Goal: Task Accomplishment & Management: Manage account settings

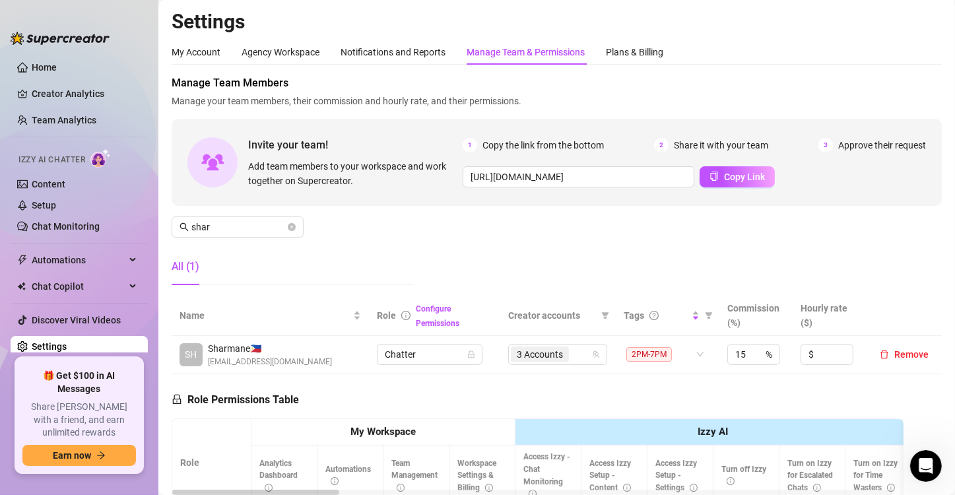
scroll to position [132, 0]
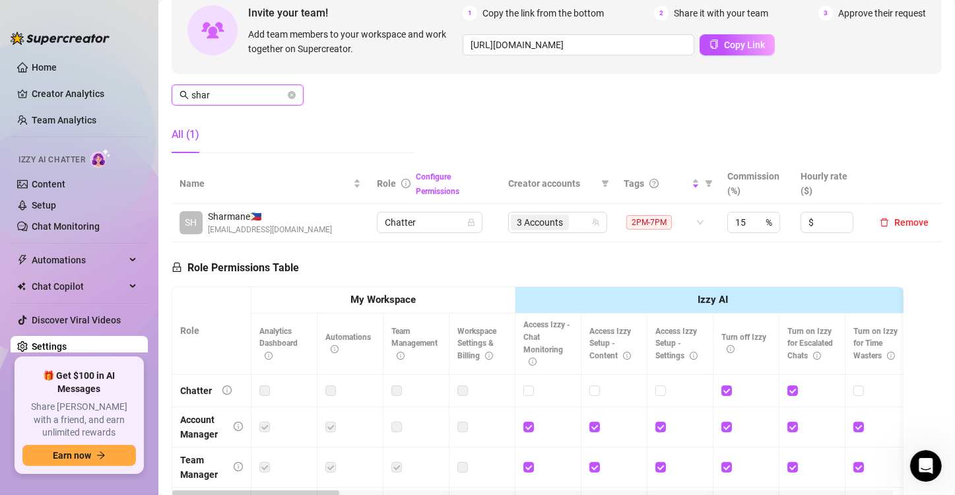
click at [226, 95] on input "shar" at bounding box center [238, 95] width 94 height 15
click at [576, 214] on div "3 Accounts" at bounding box center [551, 222] width 80 height 18
type input "shey"
click at [576, 214] on div "3 Accounts" at bounding box center [551, 222] width 80 height 18
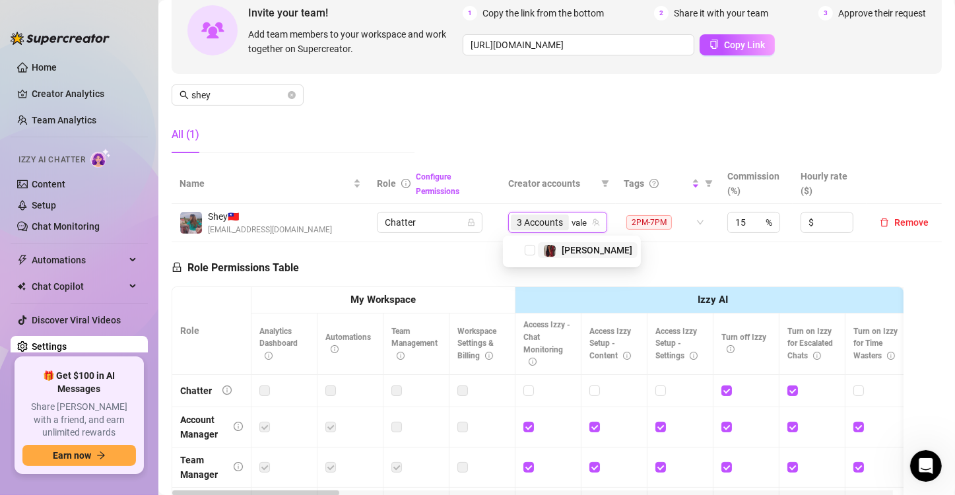
type input "valen"
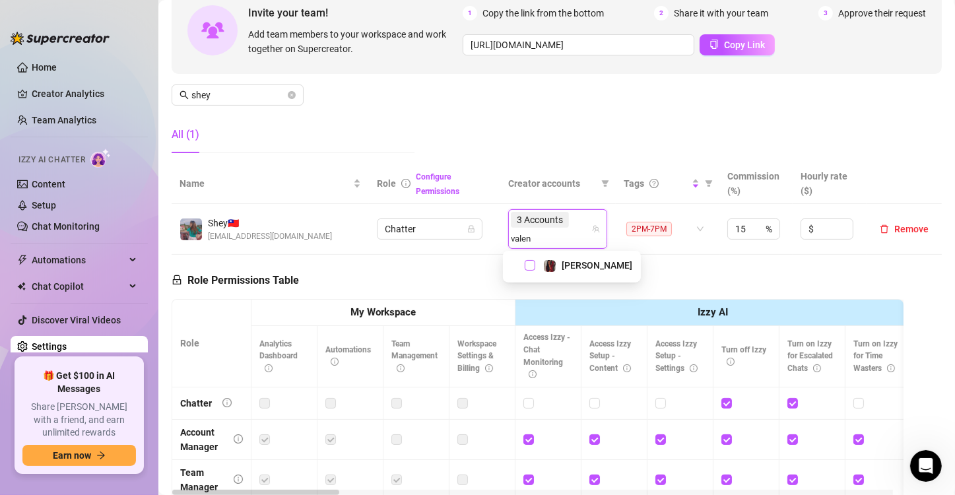
click at [528, 266] on span "Select tree node" at bounding box center [530, 265] width 11 height 11
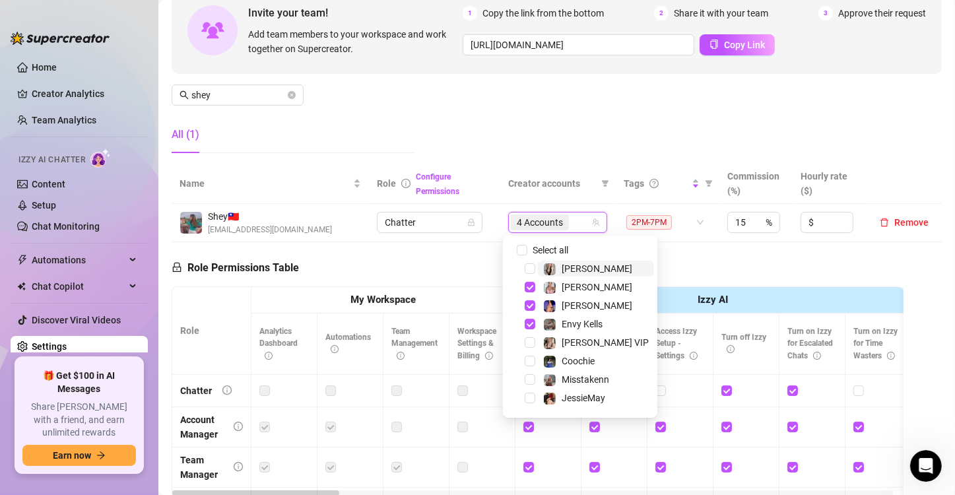
drag, startPoint x: 423, startPoint y: 259, endPoint x: 425, endPoint y: 234, distance: 25.9
click at [423, 259] on div "Role Permissions Table Role My Workspace Izzy AI OnlyFans Side Menu OnlyFans Ch…" at bounding box center [538, 432] width 732 height 380
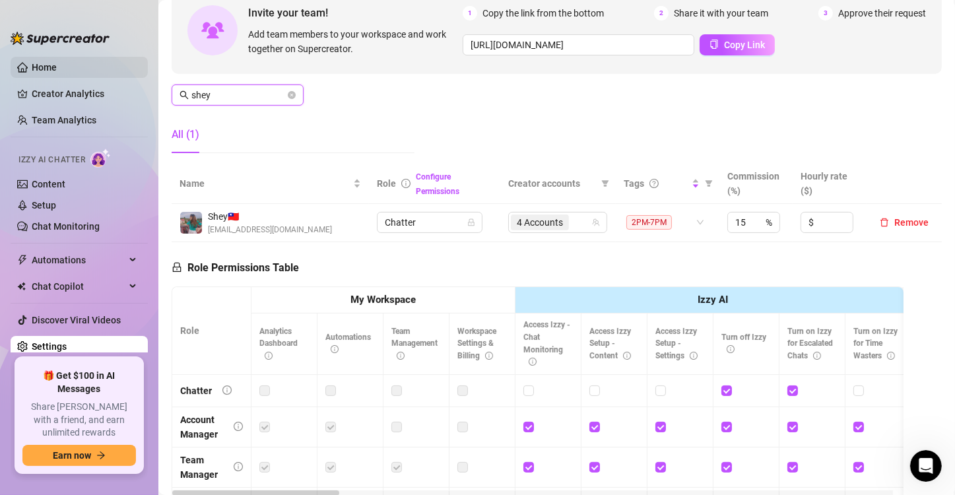
drag, startPoint x: 242, startPoint y: 97, endPoint x: 18, endPoint y: 61, distance: 226.7
click at [18, 61] on div "Home Creator Analytics Team Analytics Izzy AI Chatter Content Setup Chat Monito…" at bounding box center [477, 247] width 955 height 495
click at [572, 224] on div "3 Accounts" at bounding box center [551, 222] width 80 height 18
type input "elle"
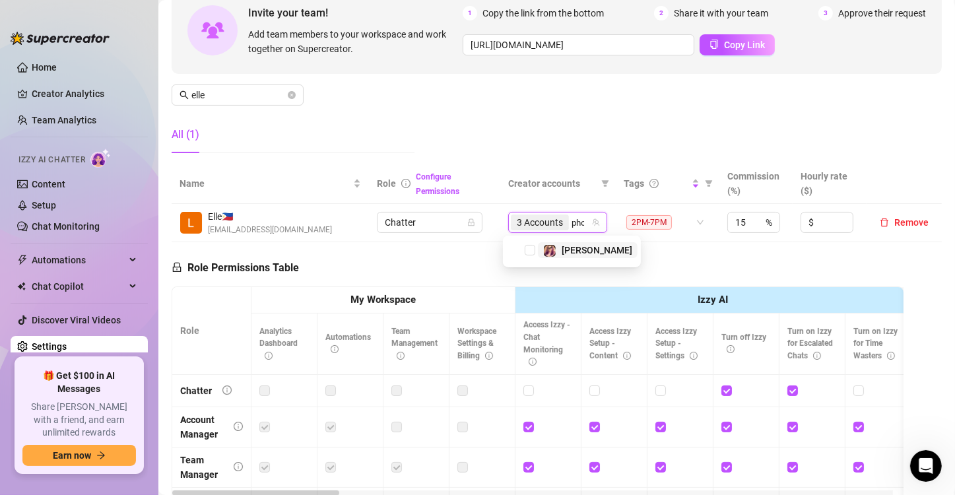
type input "phoe"
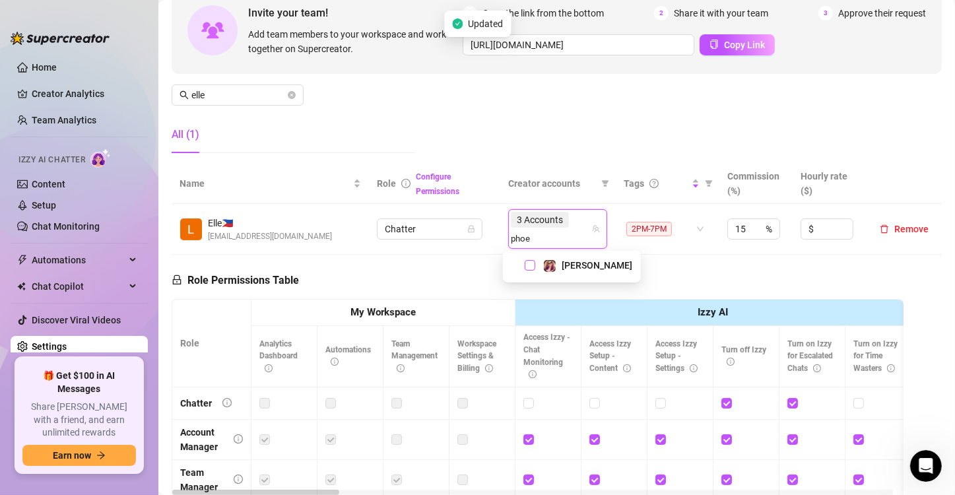
click at [530, 265] on span "Select tree node" at bounding box center [530, 265] width 11 height 11
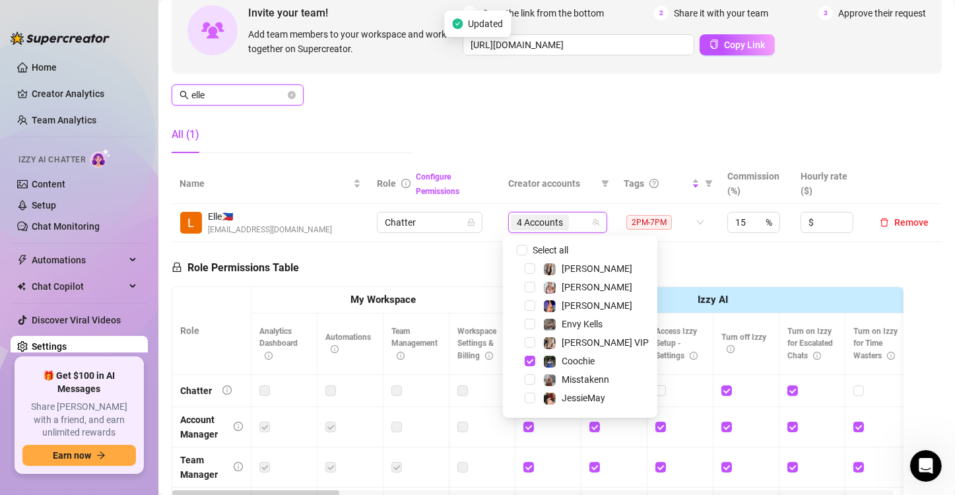
click at [0, 61] on html "Home Creator Analytics Team Analytics Izzy AI Chatter Content Setup Chat Monito…" at bounding box center [477, 247] width 955 height 495
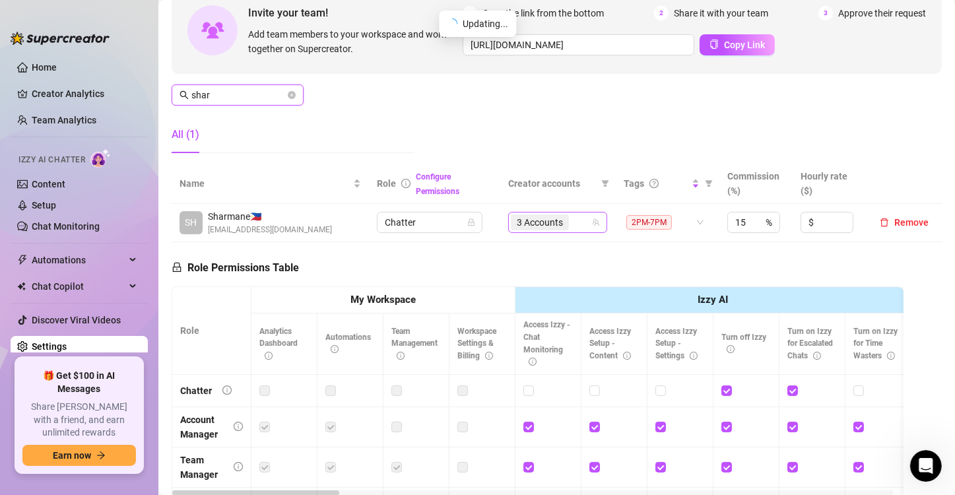
click at [570, 222] on div "3 Accounts" at bounding box center [551, 222] width 80 height 18
type input "shar"
click at [570, 222] on div "3 Accounts" at bounding box center [551, 222] width 80 height 18
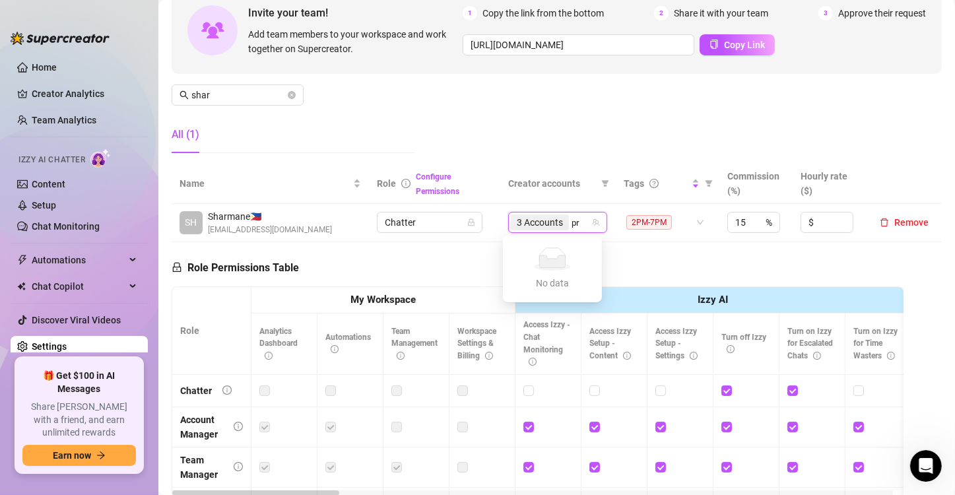
type input "p"
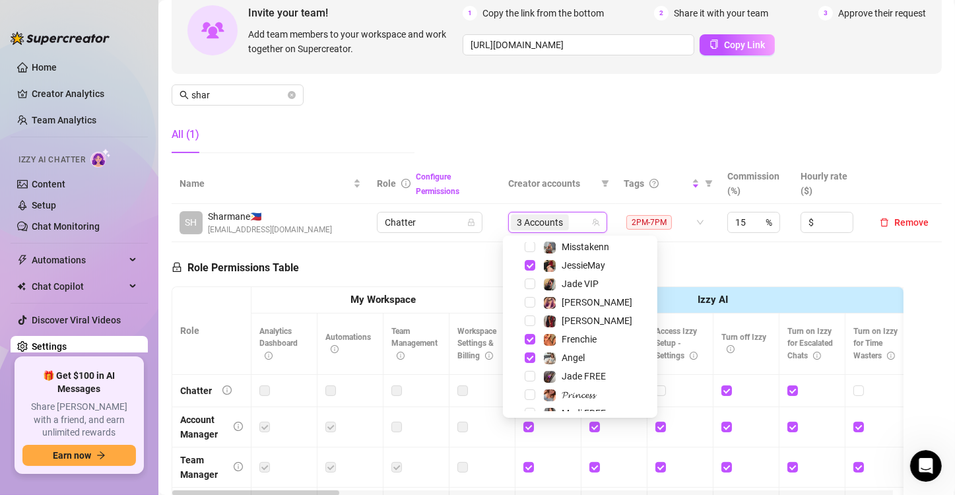
scroll to position [164, 0]
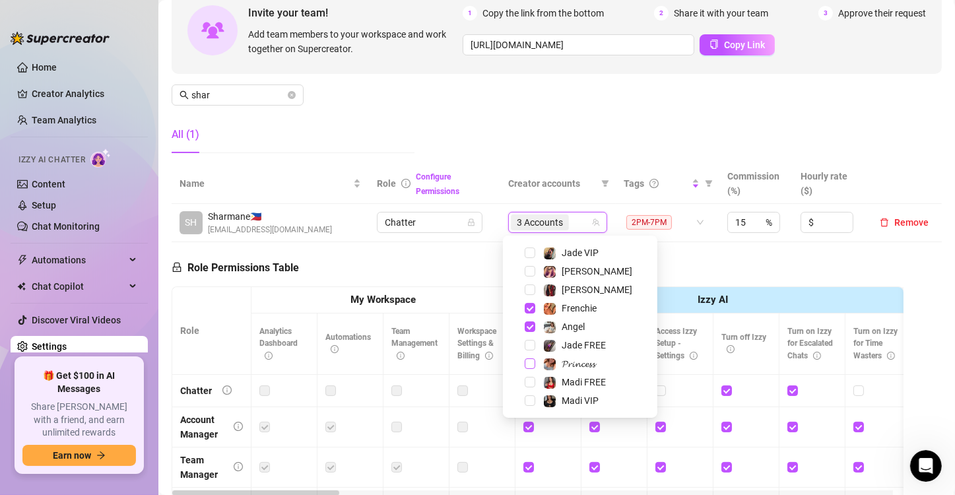
click at [530, 362] on span "Select tree node" at bounding box center [530, 364] width 11 height 11
click at [350, 139] on div "All (1)" at bounding box center [293, 134] width 243 height 37
